Goal: Check status: Check status

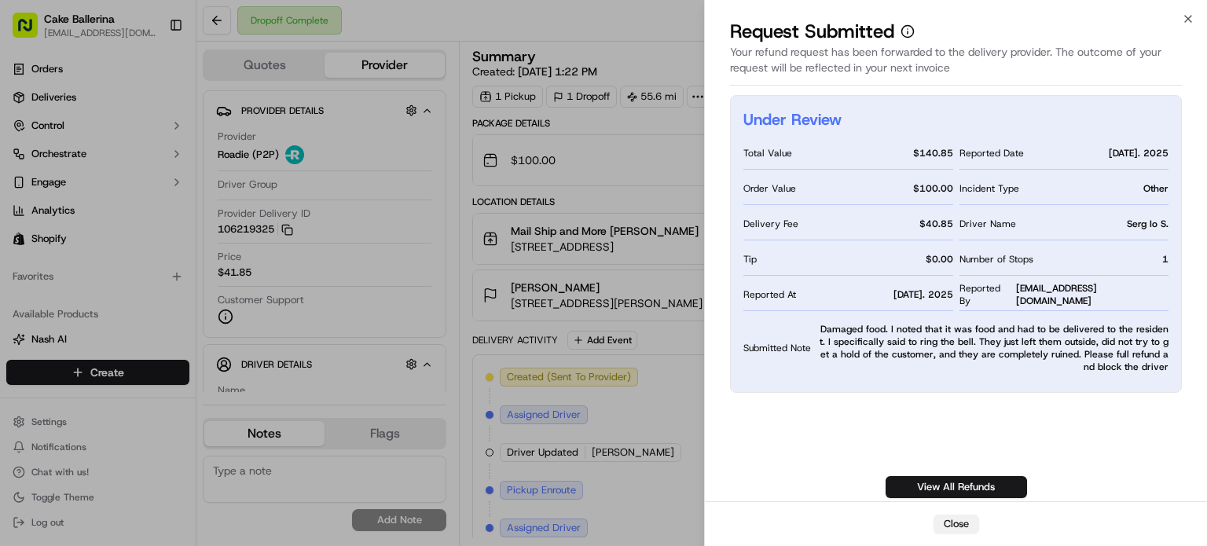
click at [959, 527] on button "Close" at bounding box center [957, 524] width 46 height 19
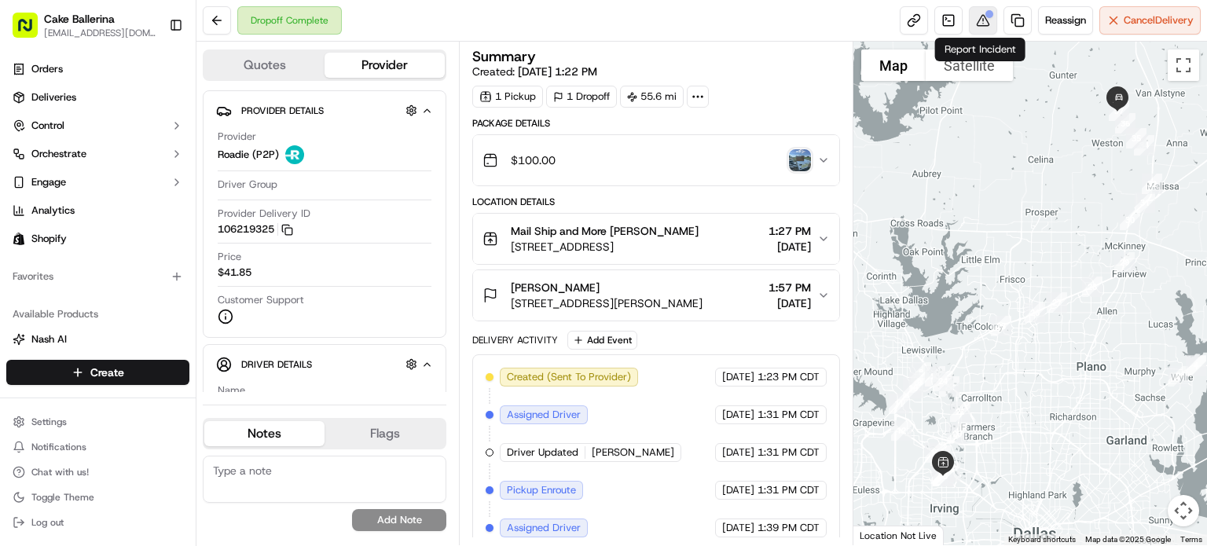
click at [981, 18] on button at bounding box center [983, 20] width 28 height 28
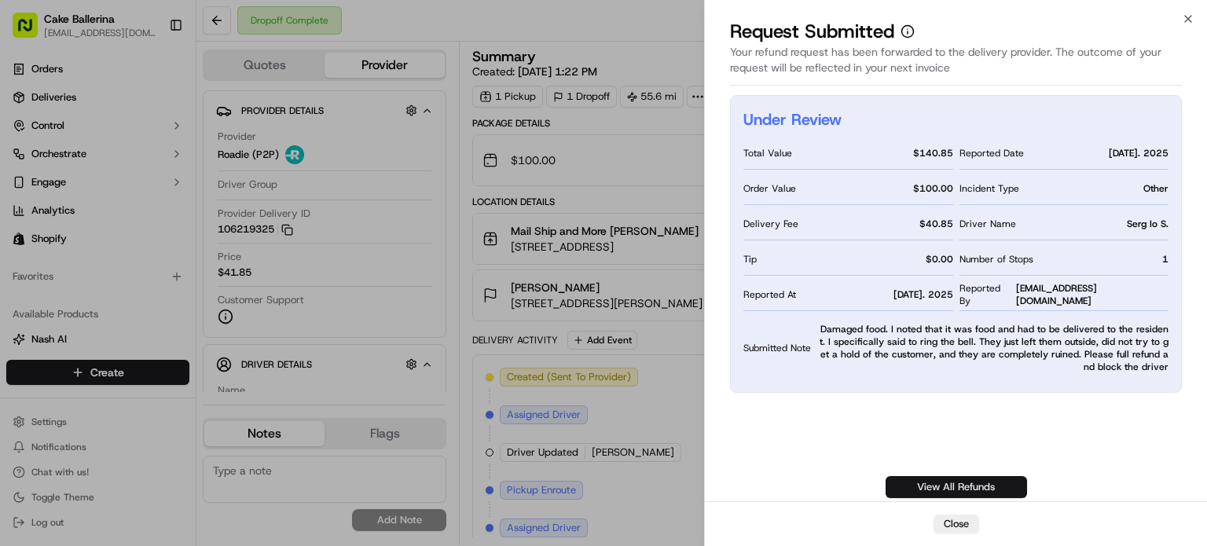
click at [953, 490] on link "View All Refunds" at bounding box center [956, 487] width 141 height 22
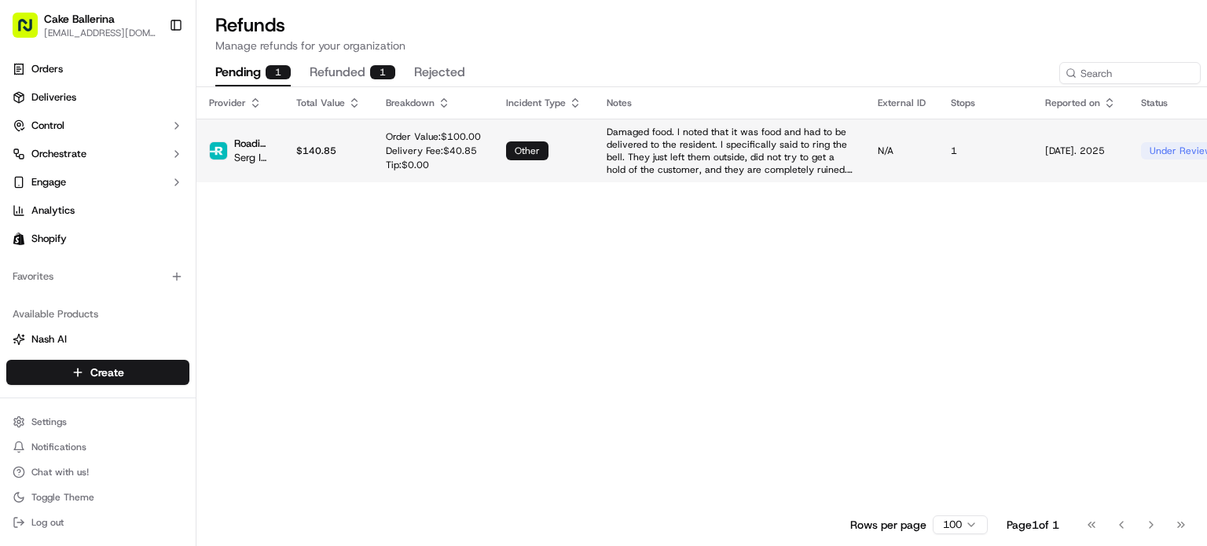
click at [1186, 155] on div "under review" at bounding box center [1181, 150] width 80 height 17
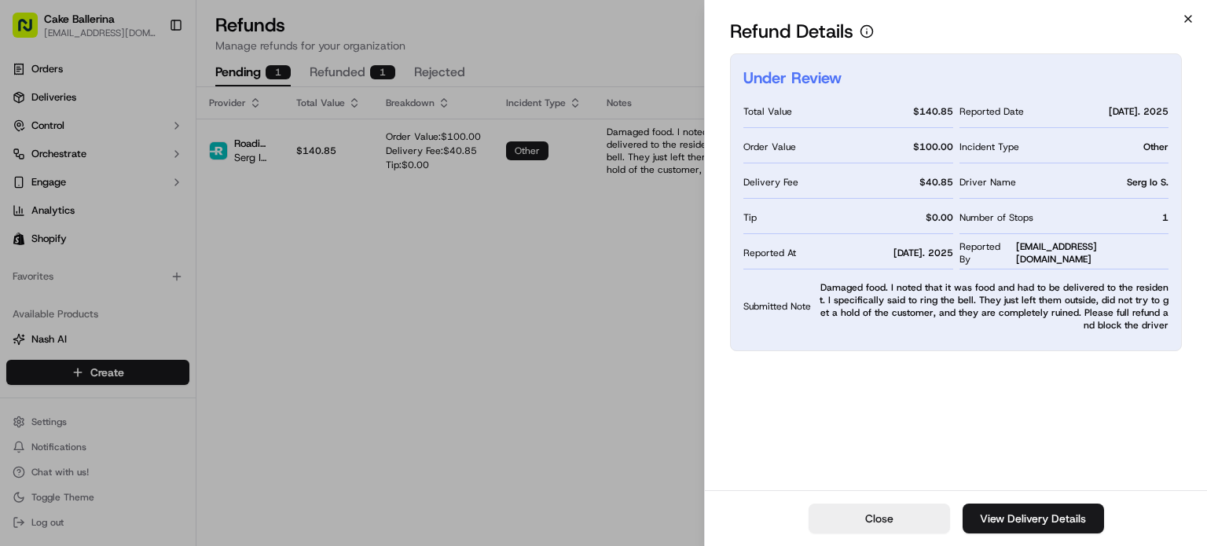
click at [1186, 19] on icon "button" at bounding box center [1188, 19] width 13 height 13
